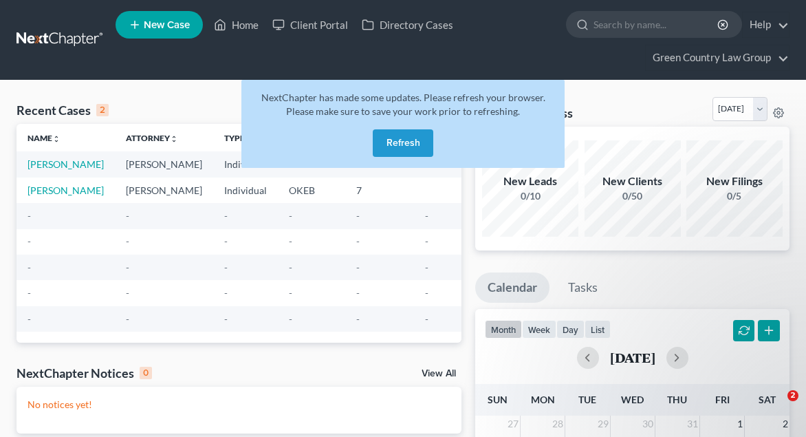
click at [410, 138] on button "Refresh" at bounding box center [403, 143] width 61 height 28
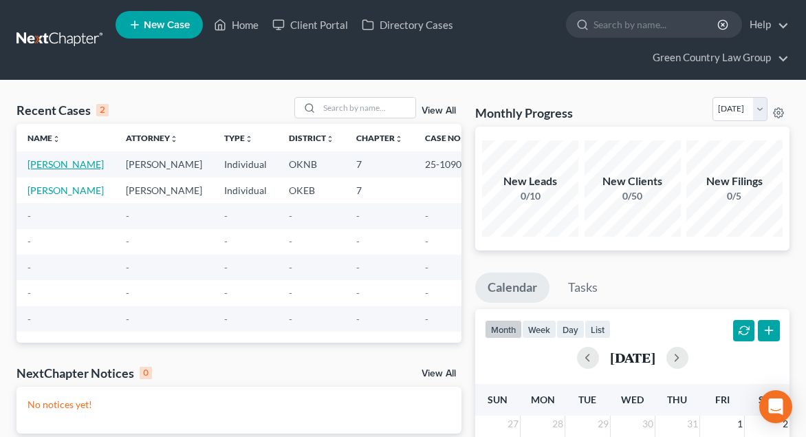
click at [43, 163] on link "[PERSON_NAME]" at bounding box center [66, 164] width 76 height 12
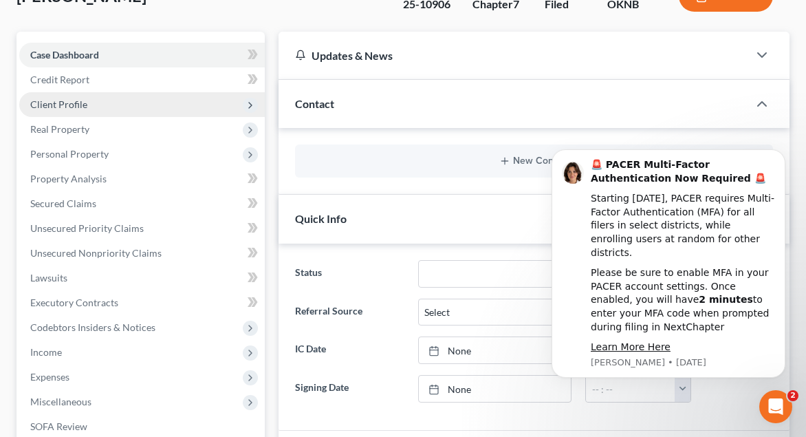
scroll to position [135, 0]
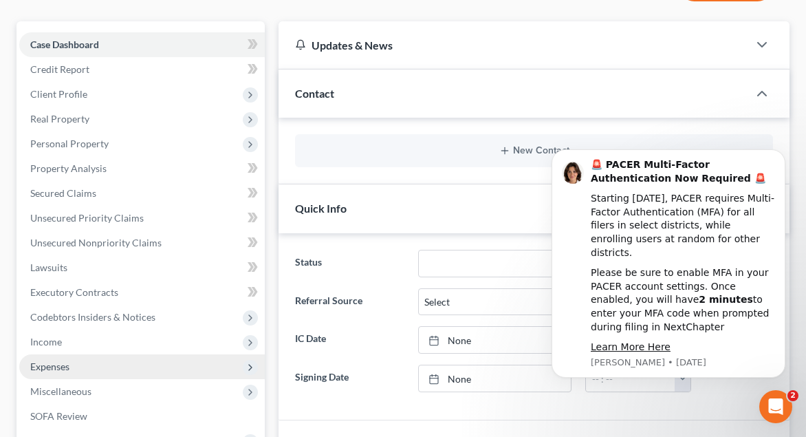
click at [46, 362] on span "Expenses" at bounding box center [49, 366] width 39 height 12
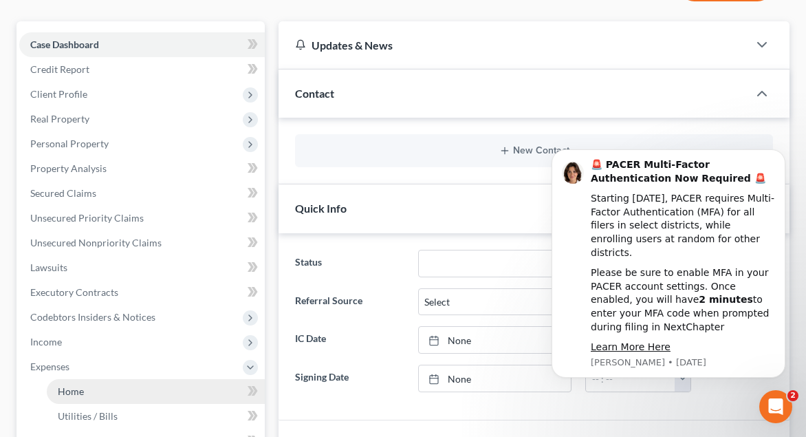
click at [67, 390] on span "Home" at bounding box center [71, 391] width 26 height 12
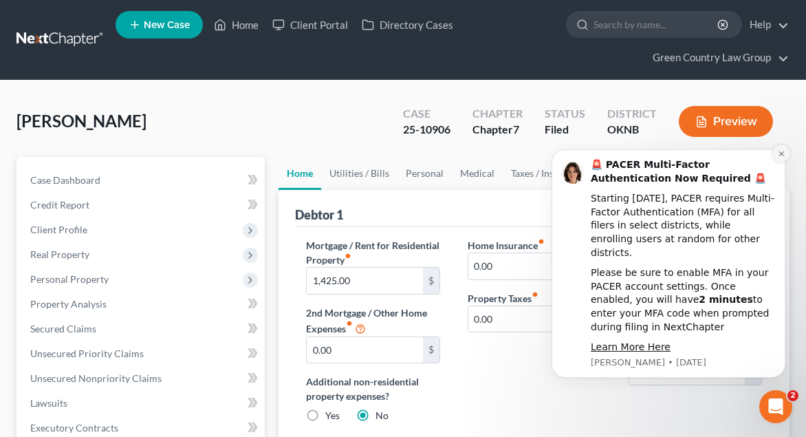
click at [781, 157] on icon "Dismiss notification" at bounding box center [782, 154] width 8 height 8
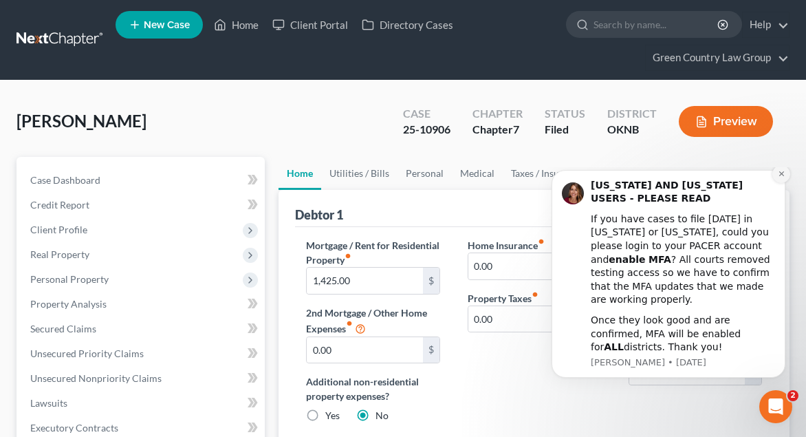
click at [784, 177] on icon "Dismiss notification" at bounding box center [782, 174] width 8 height 8
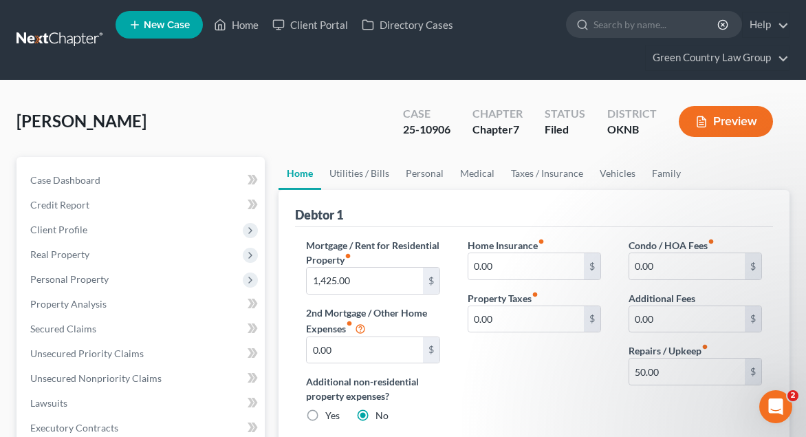
click at [723, 121] on button "Preview" at bounding box center [726, 121] width 94 height 31
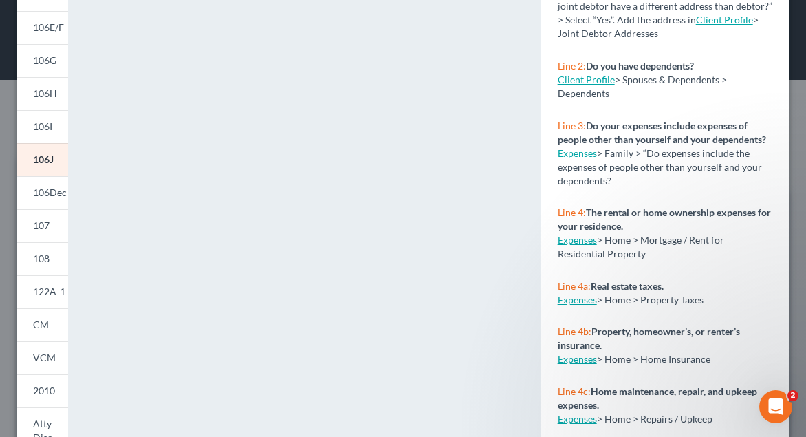
scroll to position [248, 0]
